Goal: Information Seeking & Learning: Learn about a topic

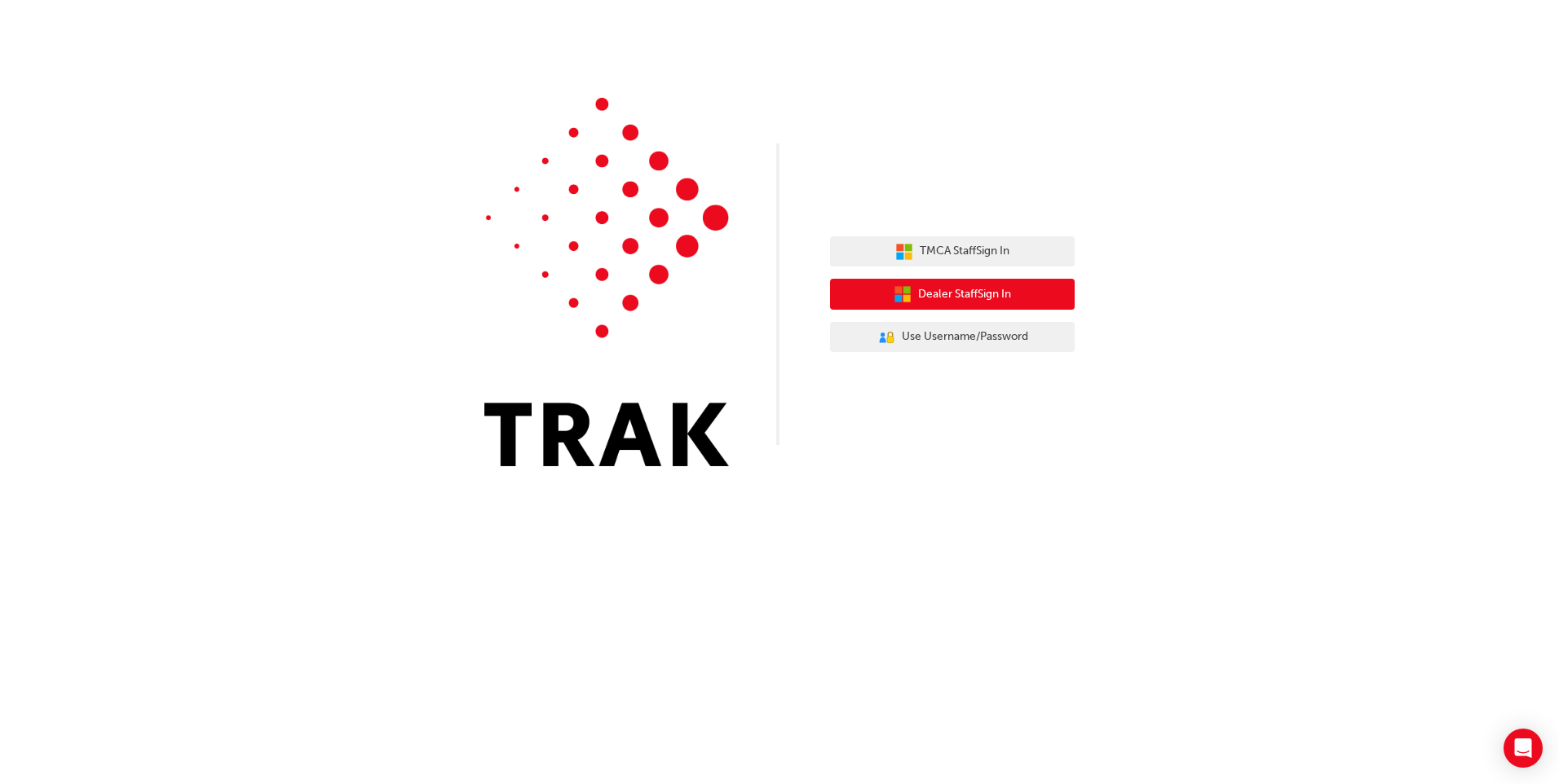
click at [946, 304] on button "Dealer Staff Sign In" at bounding box center [952, 294] width 245 height 31
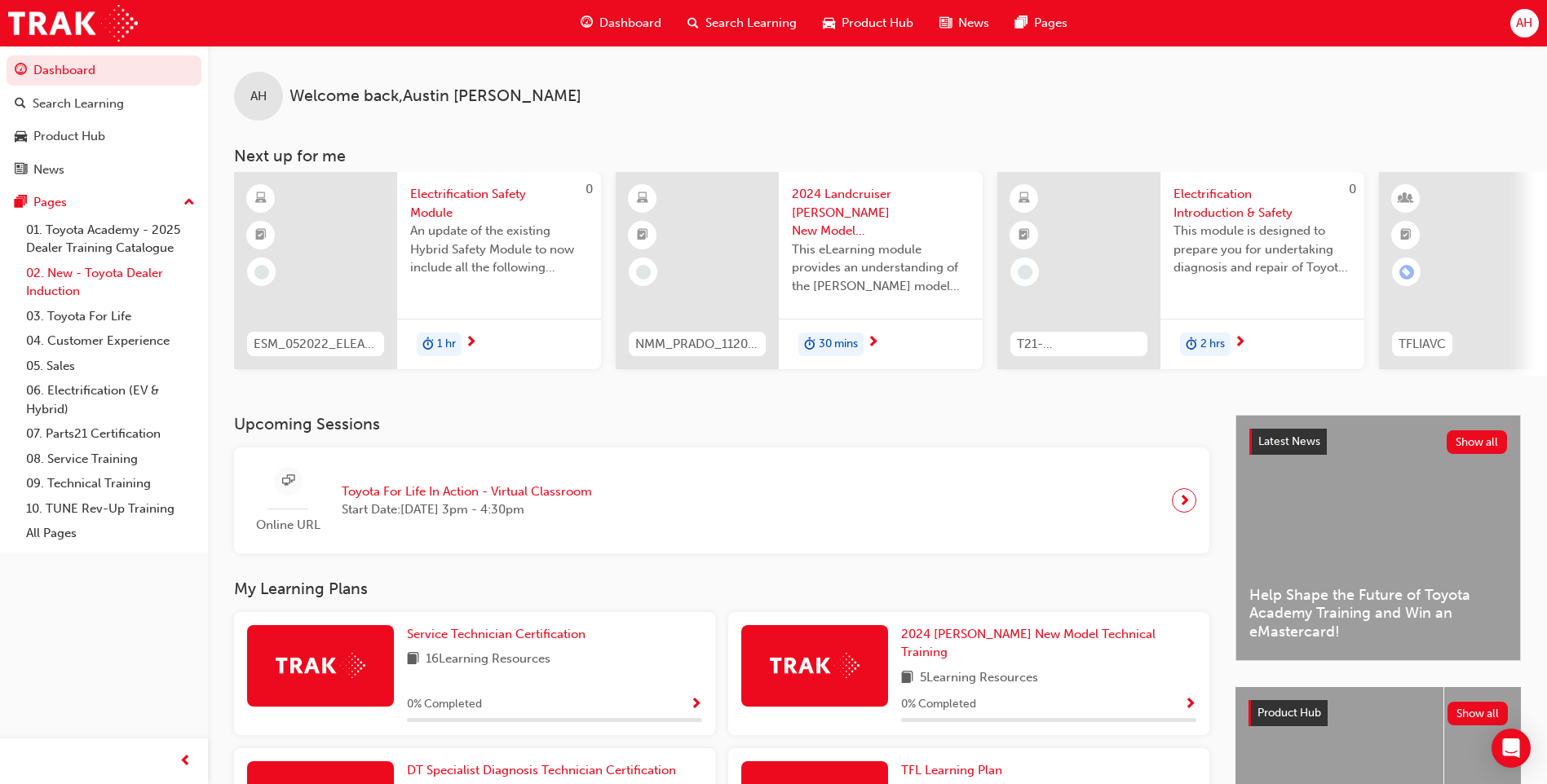
click at [83, 280] on link "02. New - Toyota Dealer Induction" at bounding box center [111, 282] width 182 height 43
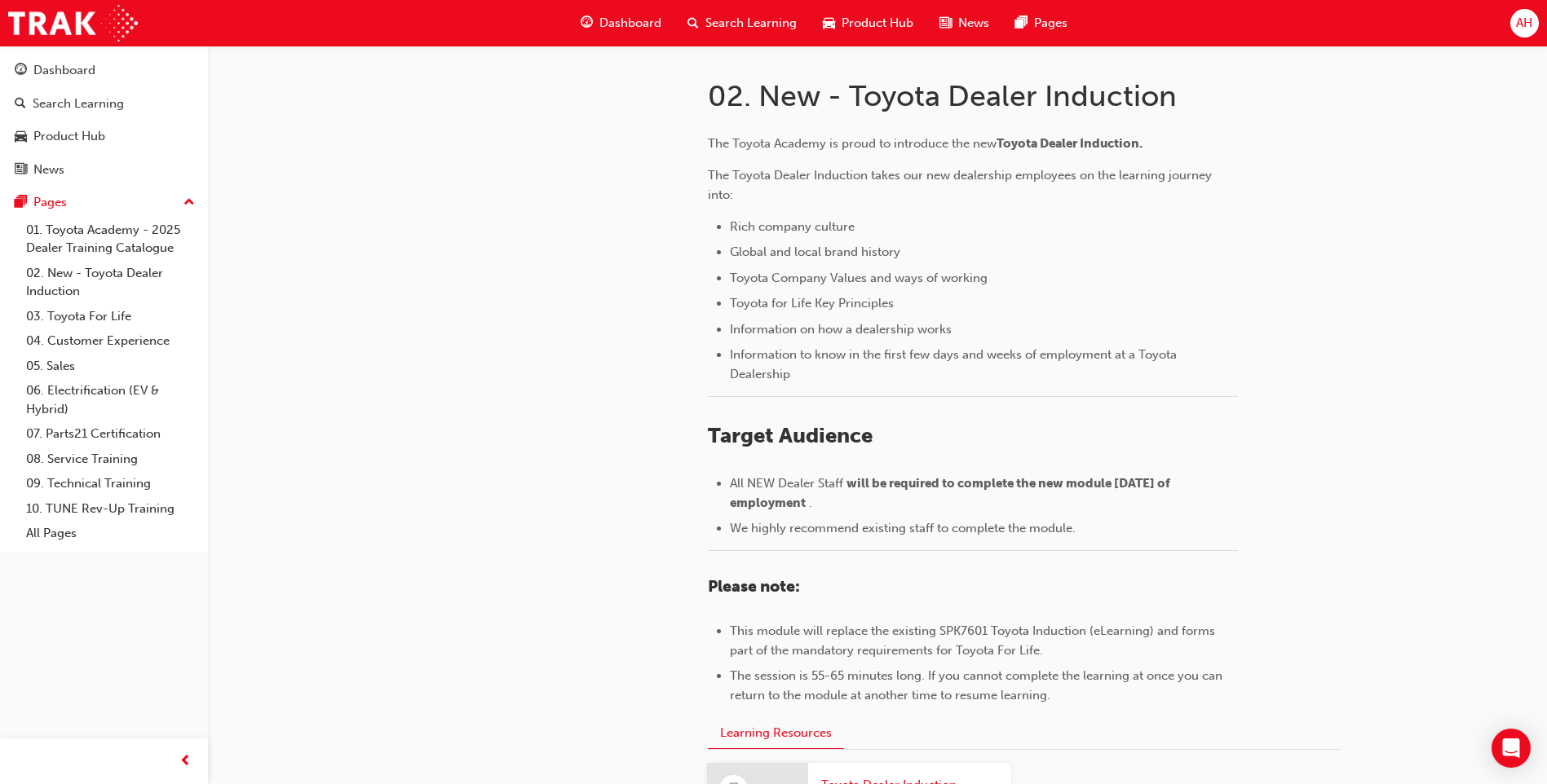
scroll to position [675, 0]
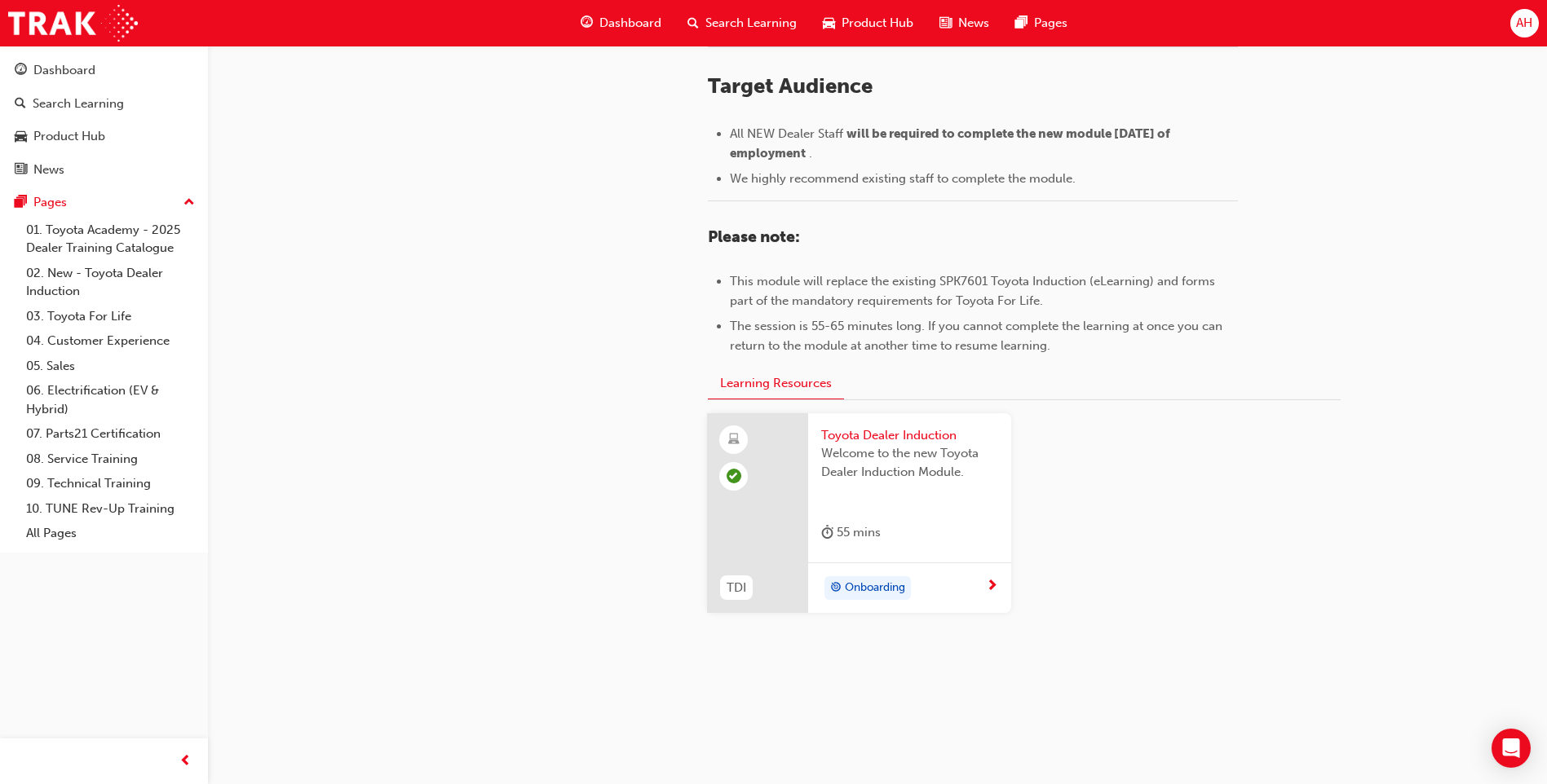
click at [989, 591] on span "next-icon" at bounding box center [991, 586] width 12 height 15
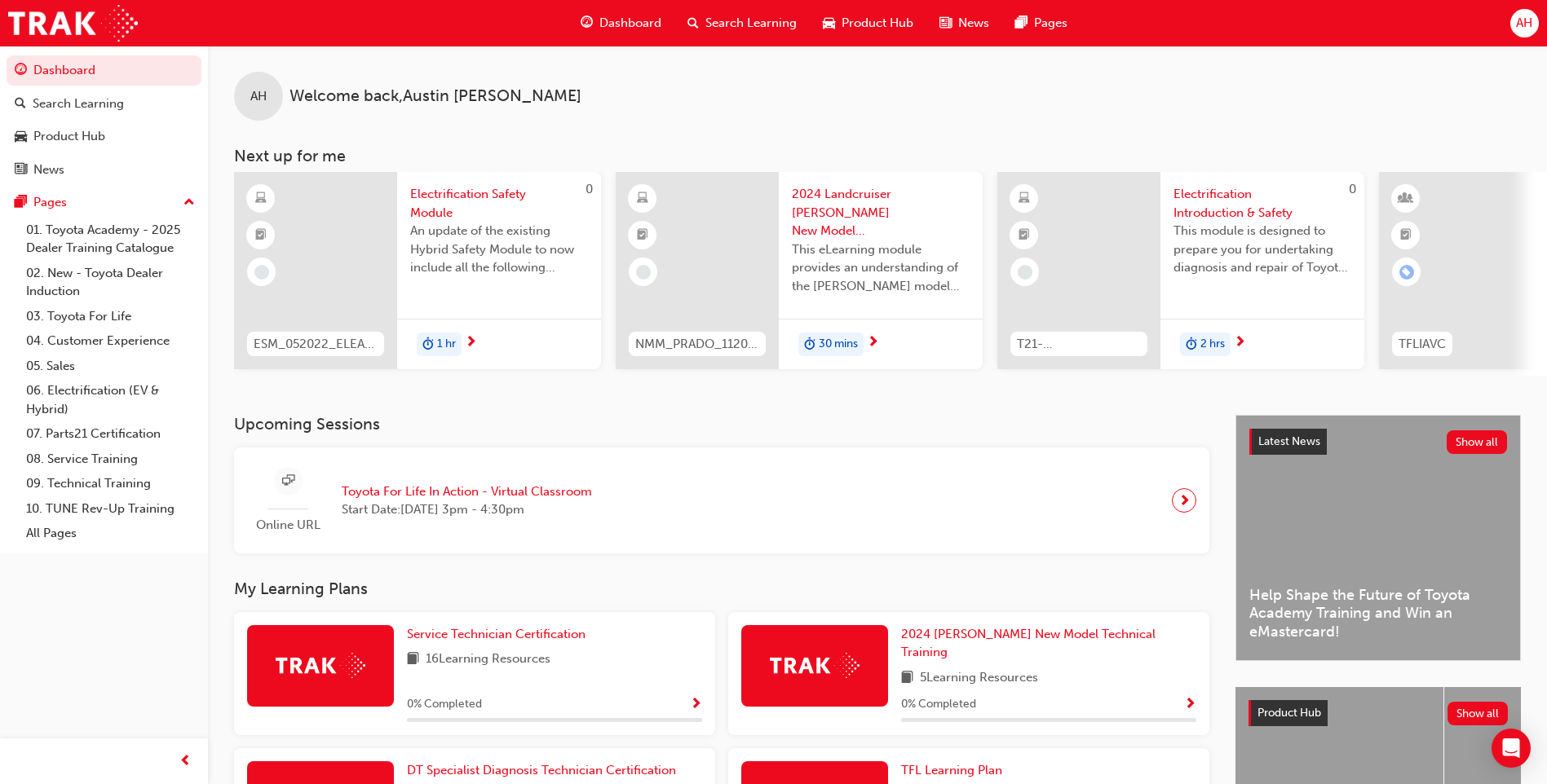
click at [1525, 34] on div "AH" at bounding box center [1524, 23] width 29 height 29
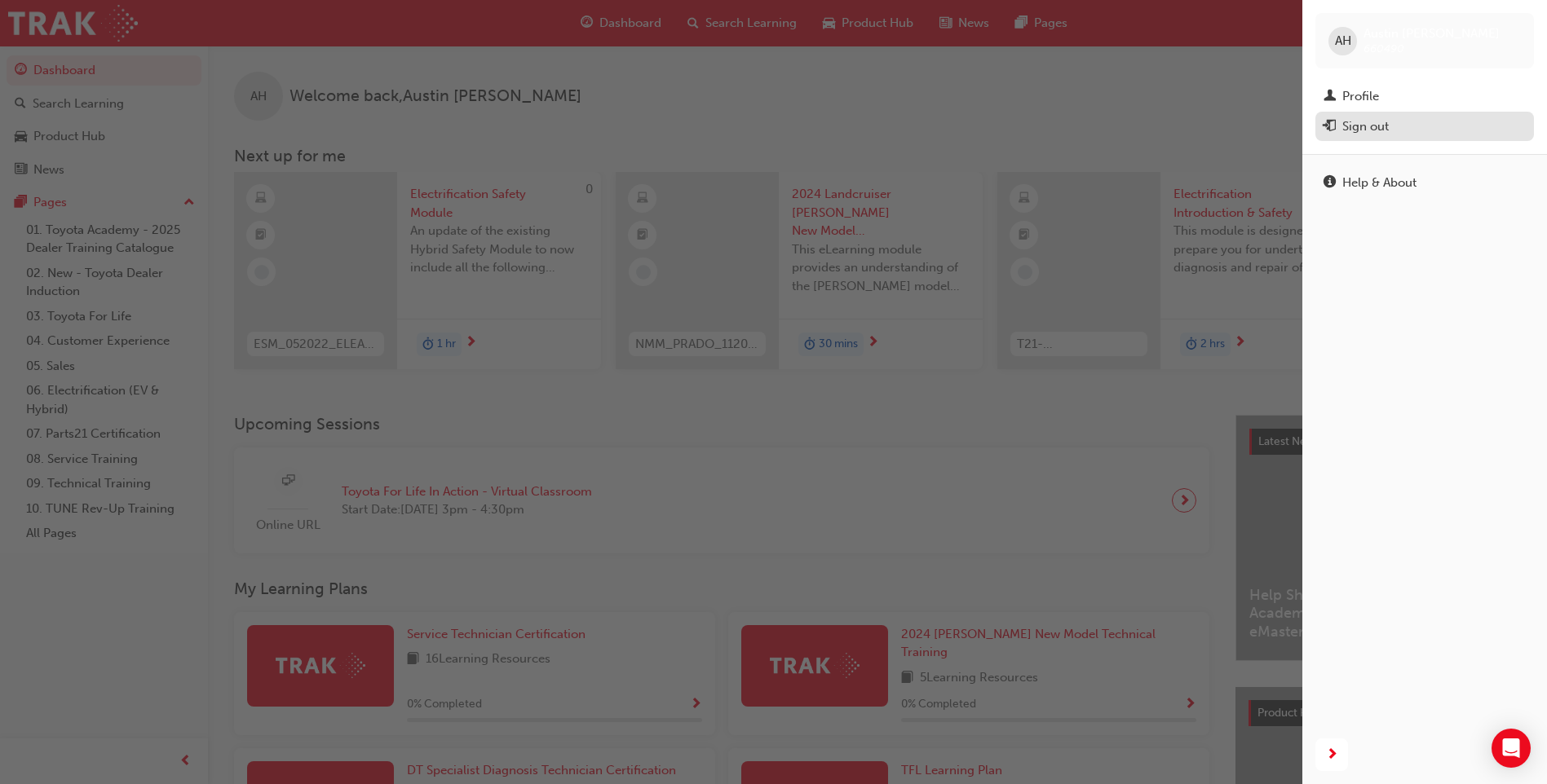
click at [1352, 128] on div "Sign out" at bounding box center [1365, 126] width 47 height 19
